Goal: Communication & Community: Answer question/provide support

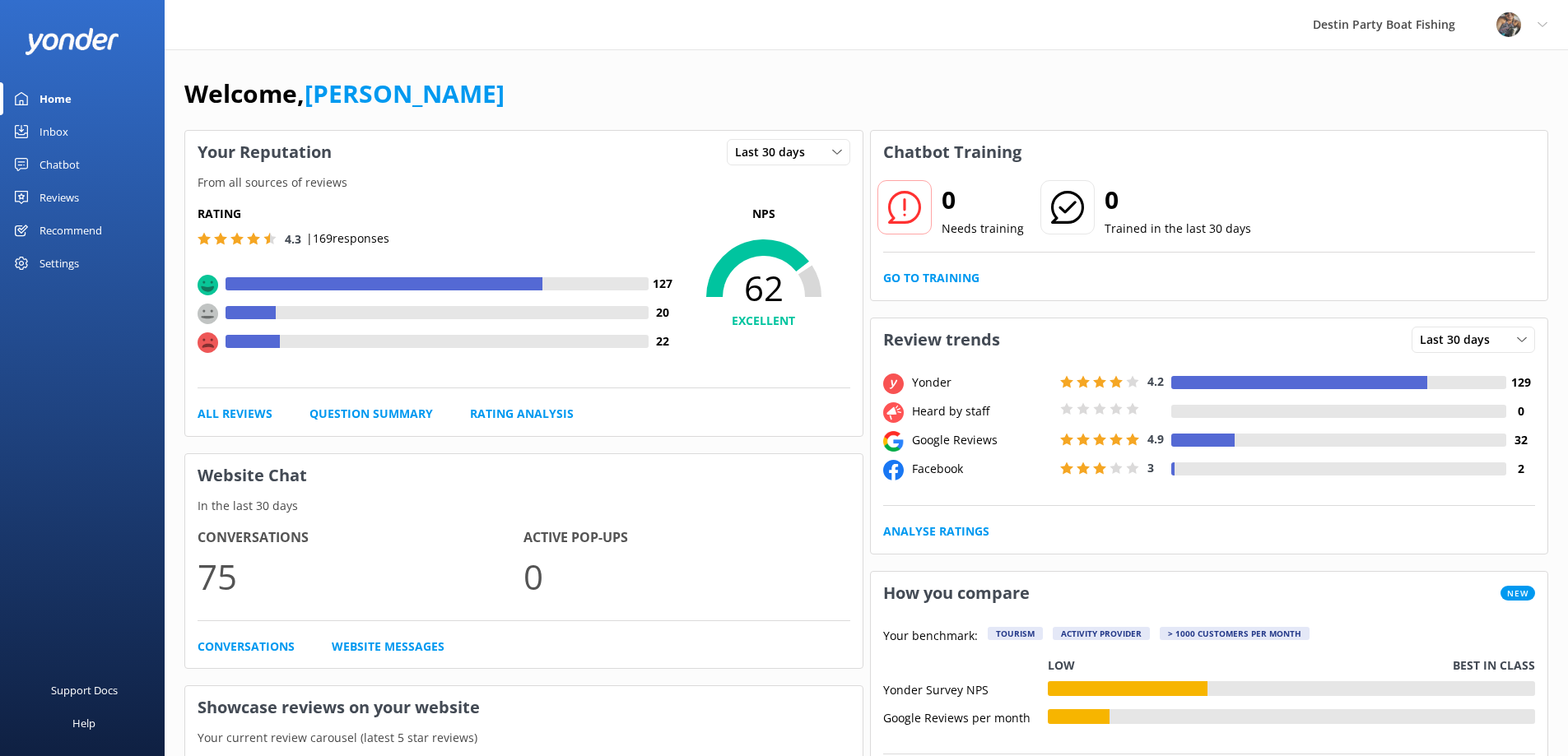
click at [46, 198] on div "Reviews" at bounding box center [60, 197] width 40 height 33
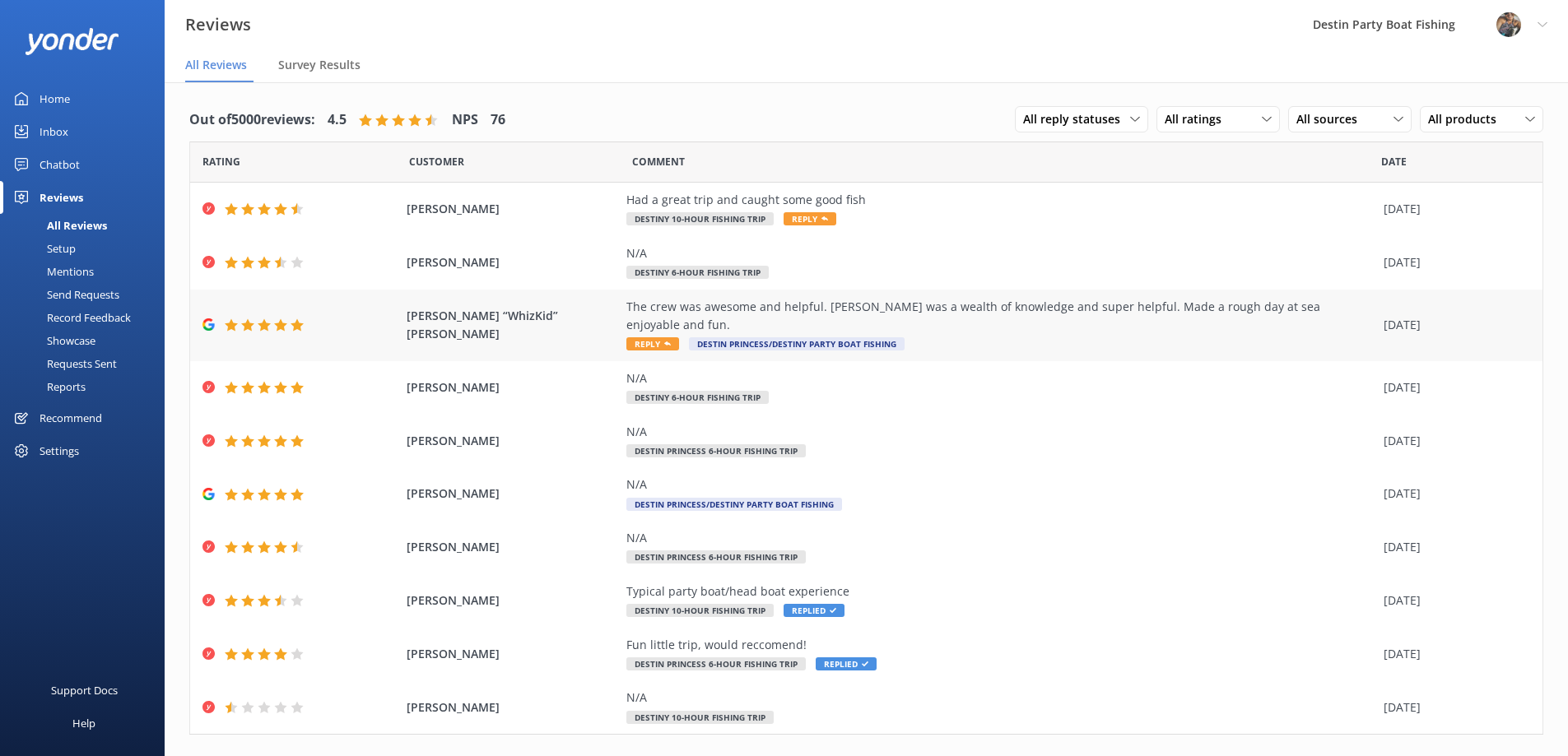
click at [641, 338] on span "Reply" at bounding box center [653, 344] width 53 height 13
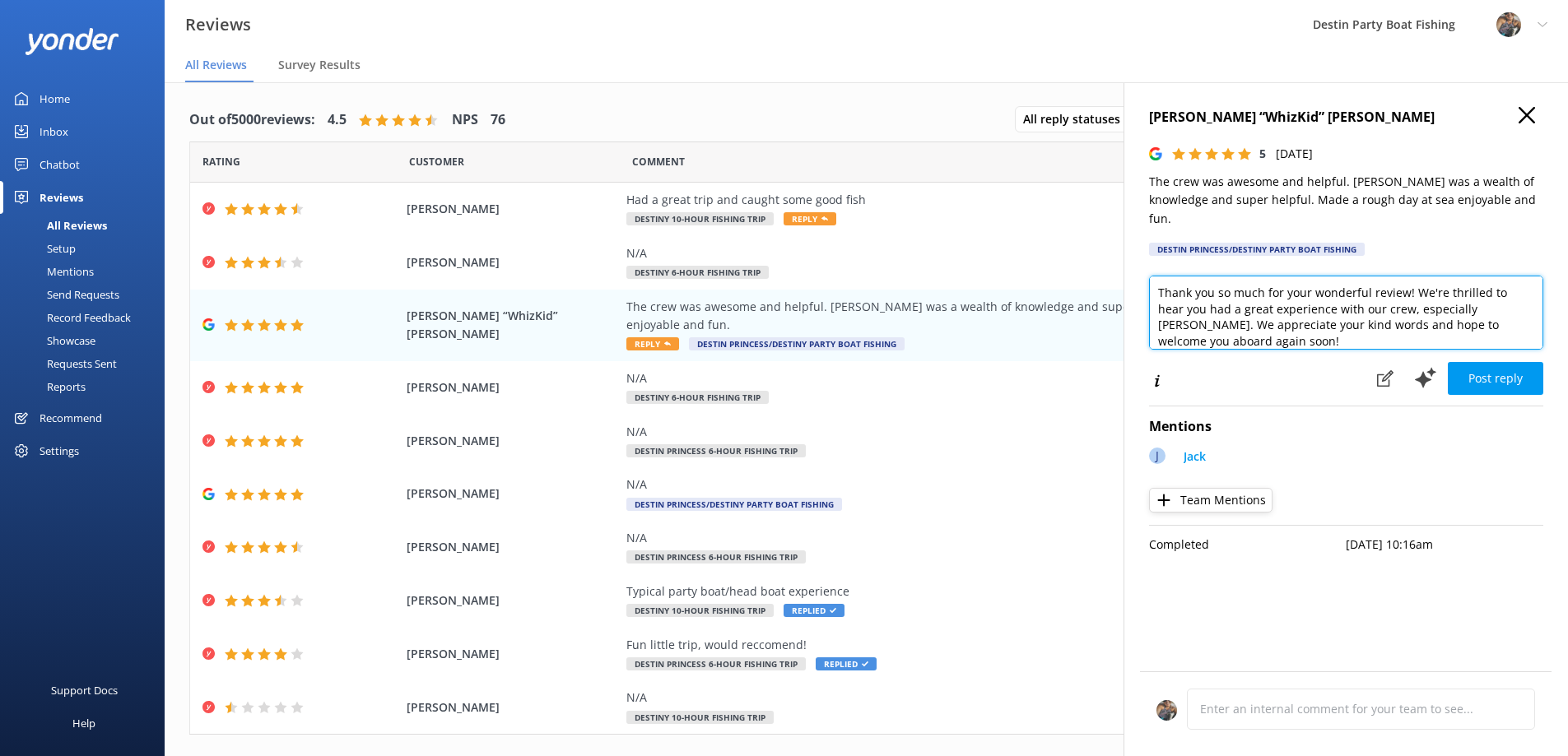
click at [1157, 275] on textarea "Thank you so much for your wonderful review! We're thrilled to hear you had a g…" at bounding box center [1346, 312] width 395 height 74
drag, startPoint x: 1410, startPoint y: 288, endPoint x: 1217, endPoint y: 296, distance: 193.2
click at [1217, 296] on textarea "[PERSON_NAME], Thank you so much for your wonderful review! We're thrilled to h…" at bounding box center [1346, 312] width 395 height 74
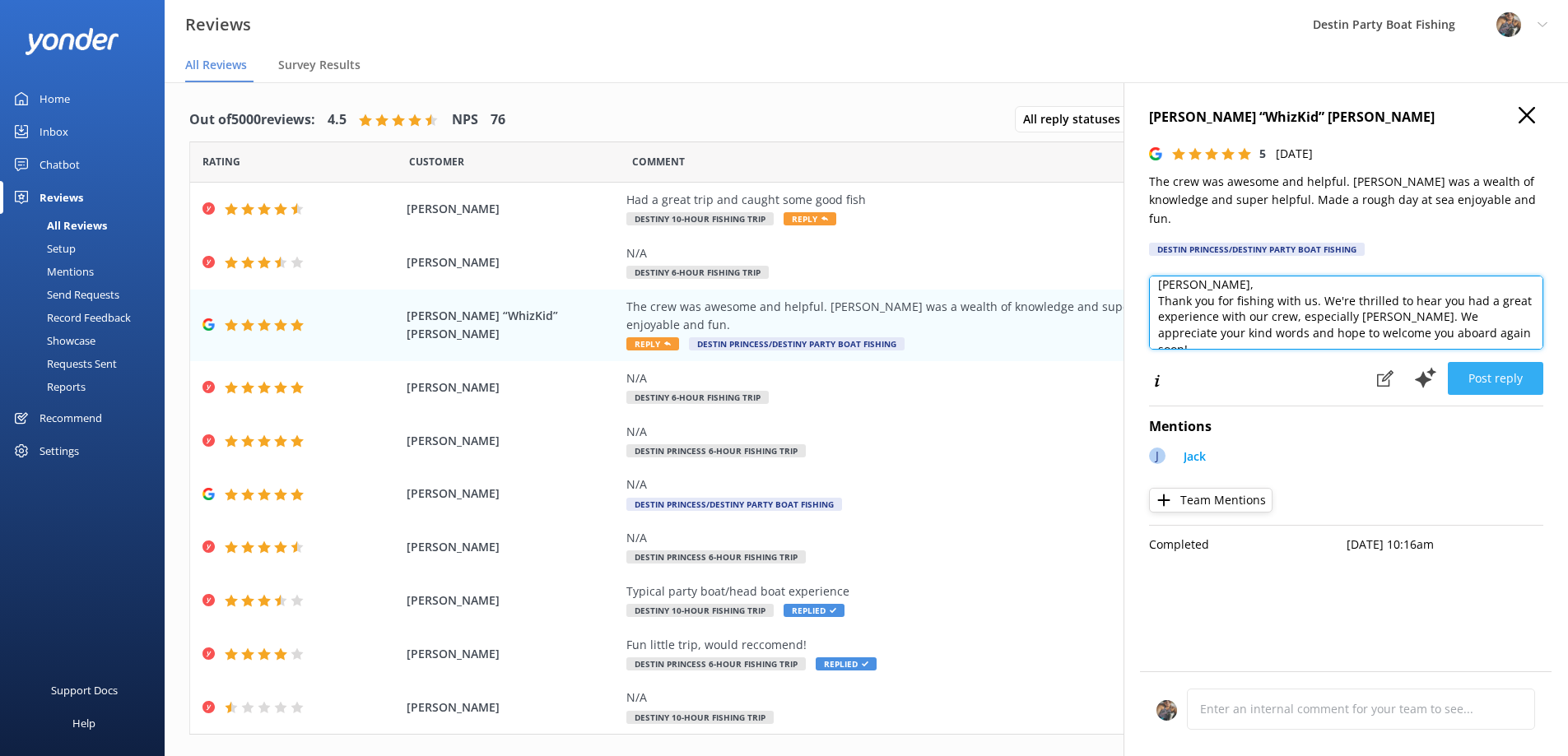
type textarea "[PERSON_NAME], Thank you for fishing with us. We're thrilled to hear you had a …"
click at [1492, 362] on button "Post reply" at bounding box center [1495, 378] width 96 height 33
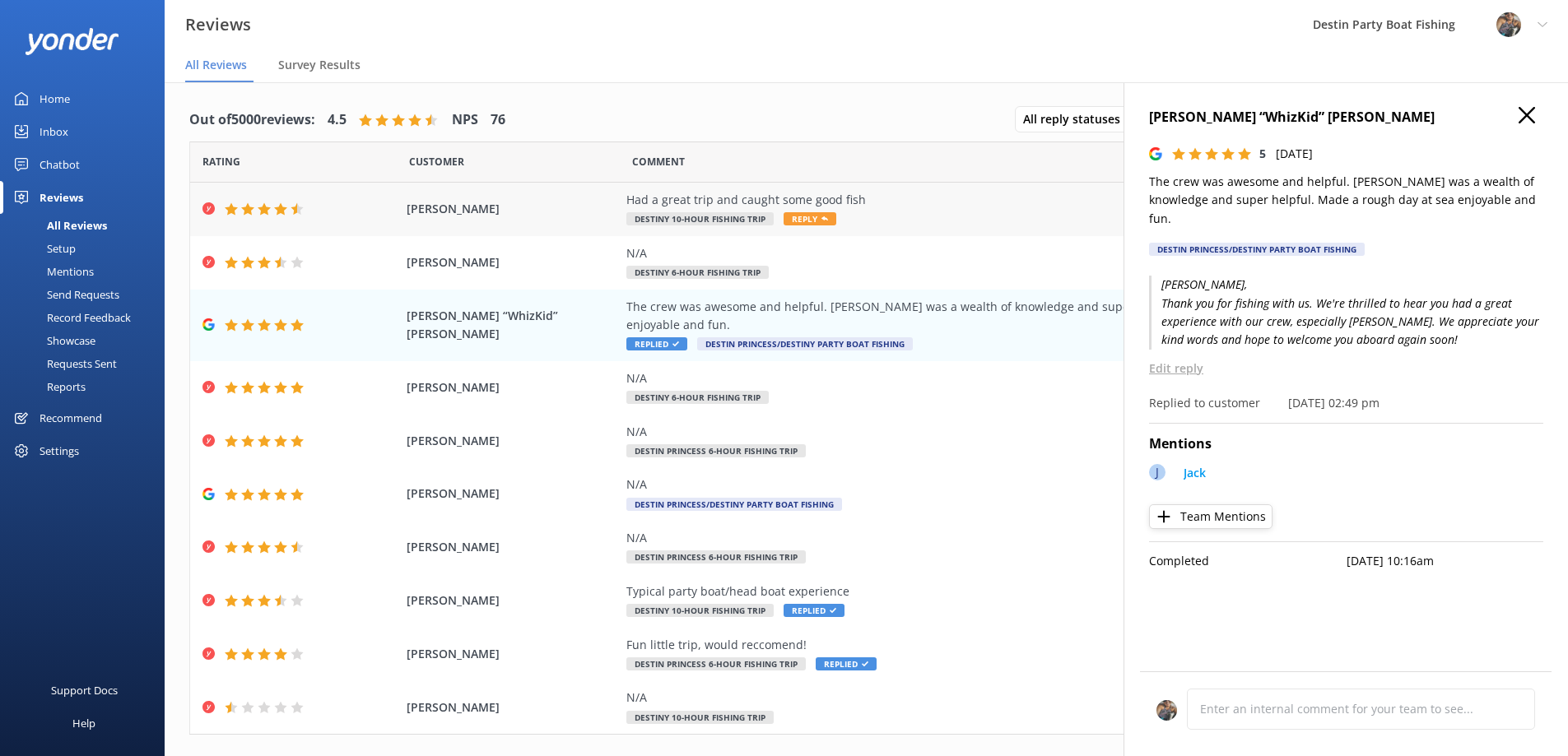
click at [804, 218] on span "Reply" at bounding box center [810, 219] width 53 height 13
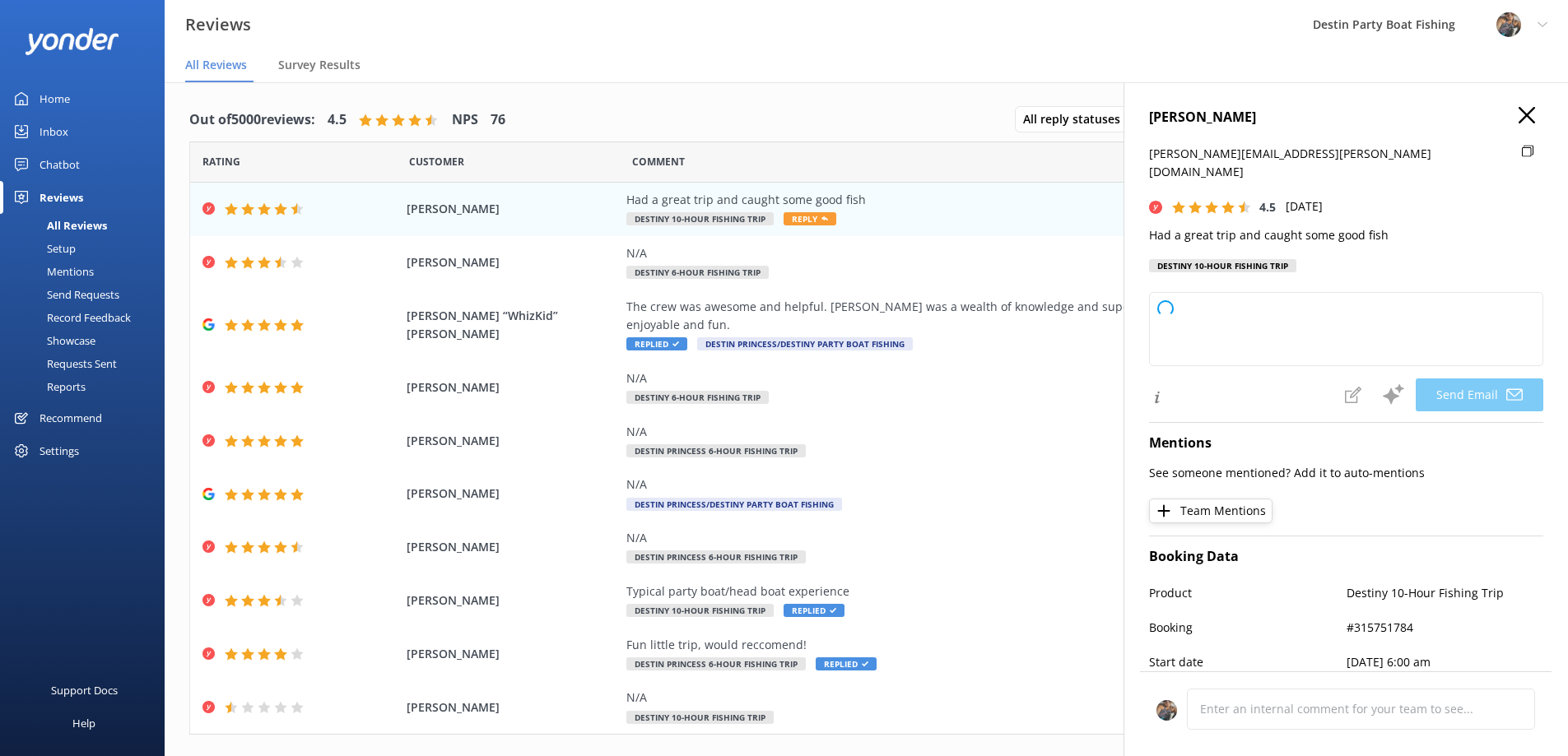
type textarea "Thank you, [PERSON_NAME]! We're glad you had a great trip and enjoyed some good…"
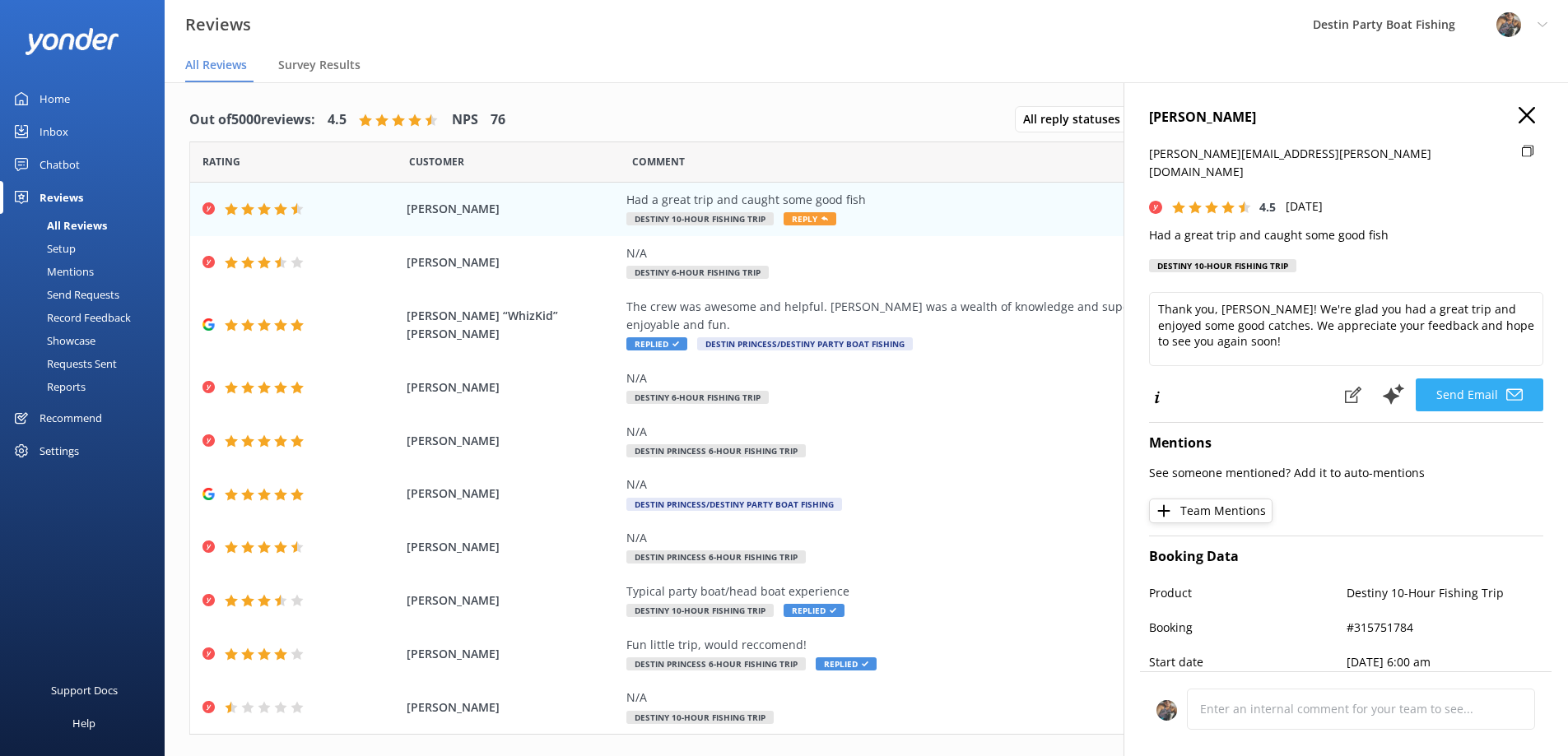
click at [1460, 378] on button "Send Email" at bounding box center [1479, 395] width 128 height 33
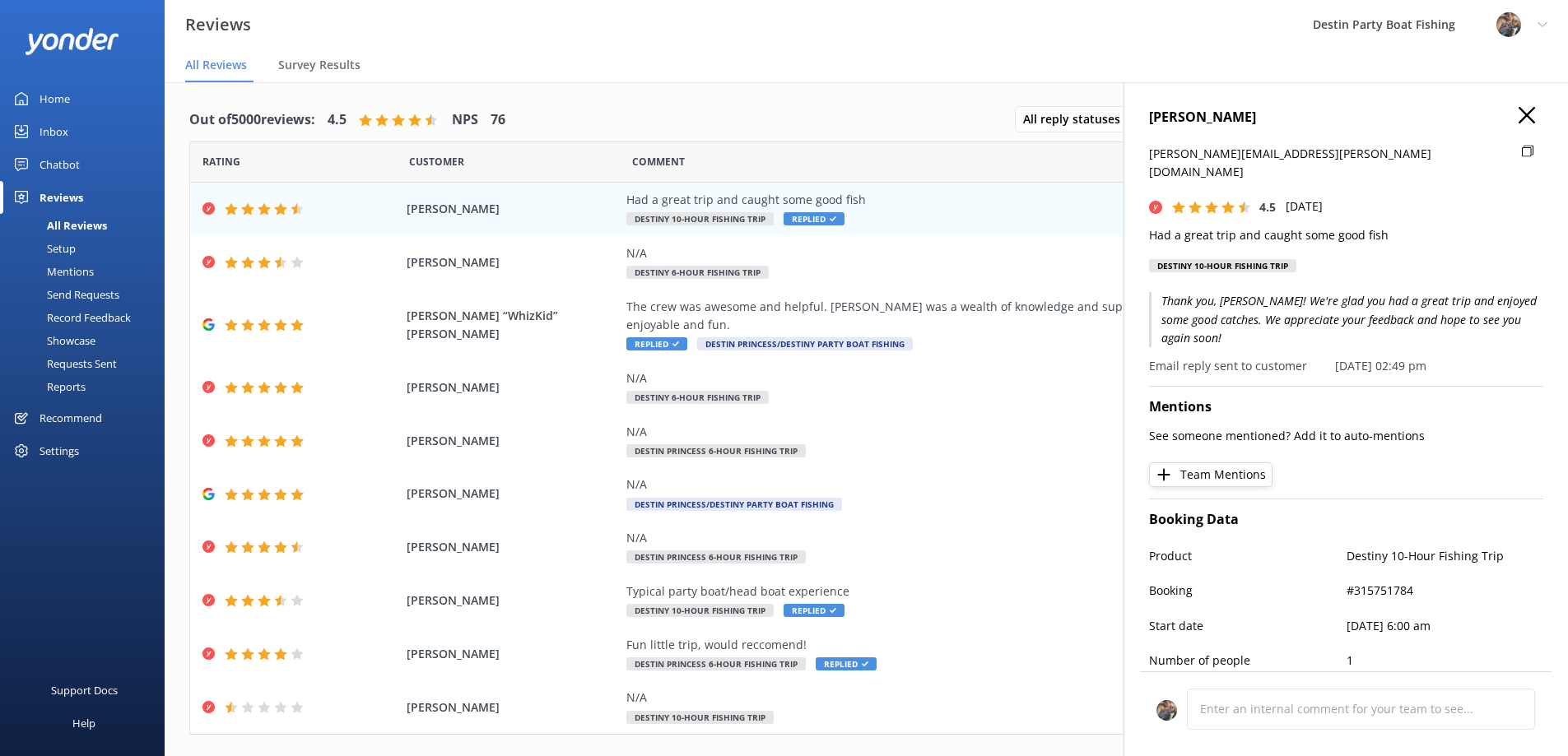
click at [1521, 116] on icon "button" at bounding box center [1525, 114] width 16 height 16
